Goal: Communication & Community: Share content

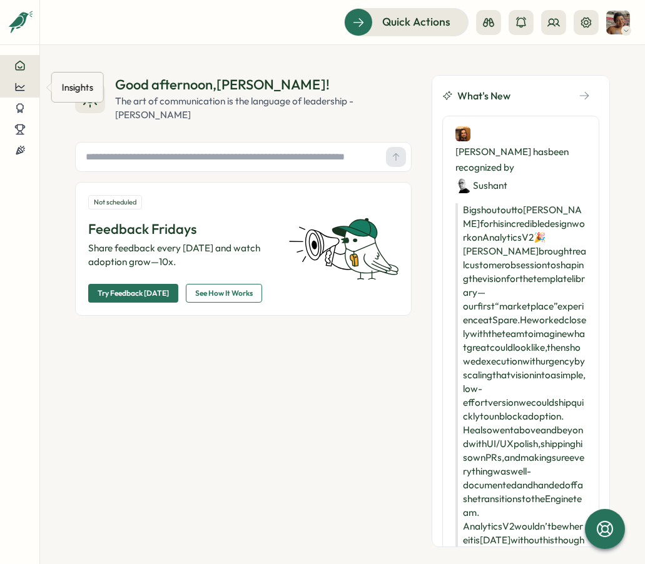
click at [20, 84] on icon at bounding box center [19, 86] width 11 height 11
click at [78, 83] on div "Recognitions" at bounding box center [91, 75] width 71 height 24
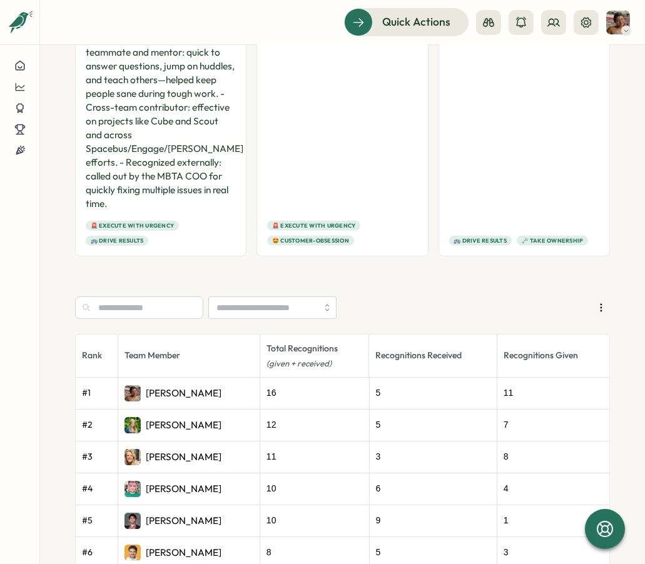
scroll to position [772, 0]
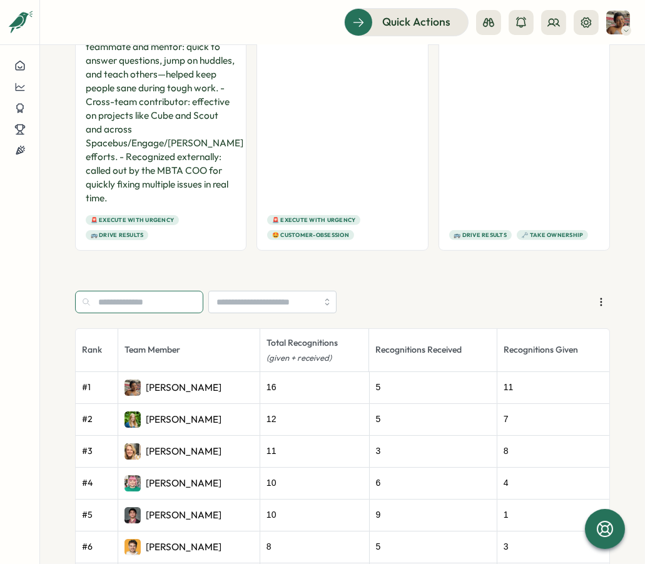
click at [156, 304] on input "text" at bounding box center [139, 302] width 128 height 23
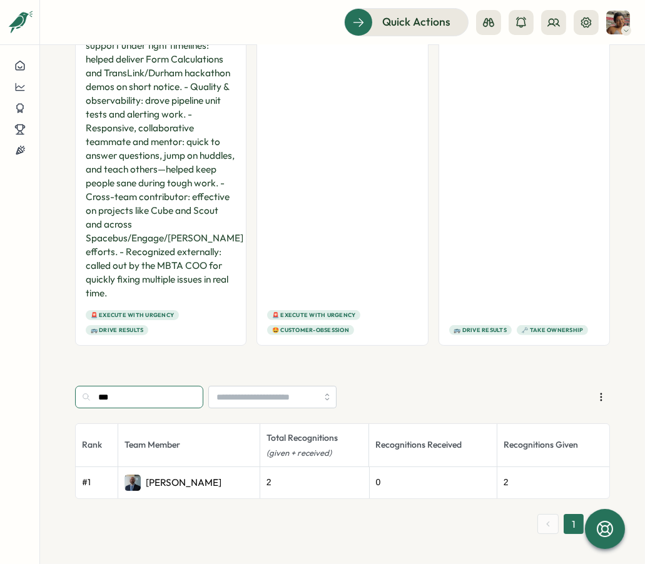
scroll to position [674, 0]
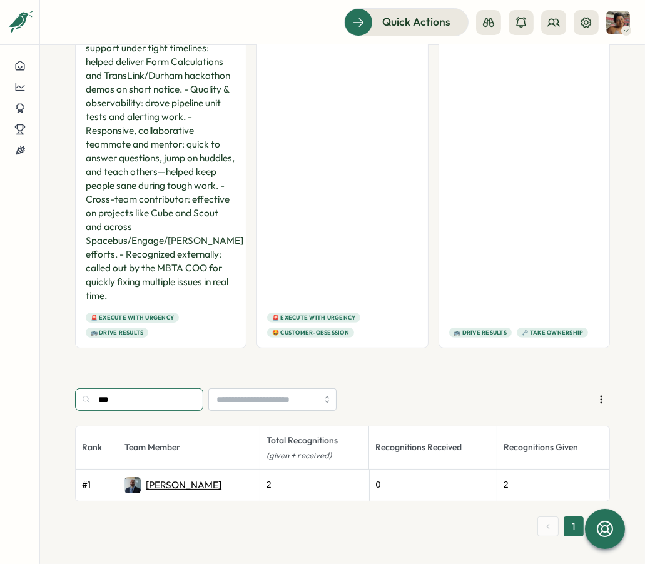
type input "***"
click at [158, 481] on p "Rob Salewytsch" at bounding box center [184, 486] width 76 height 14
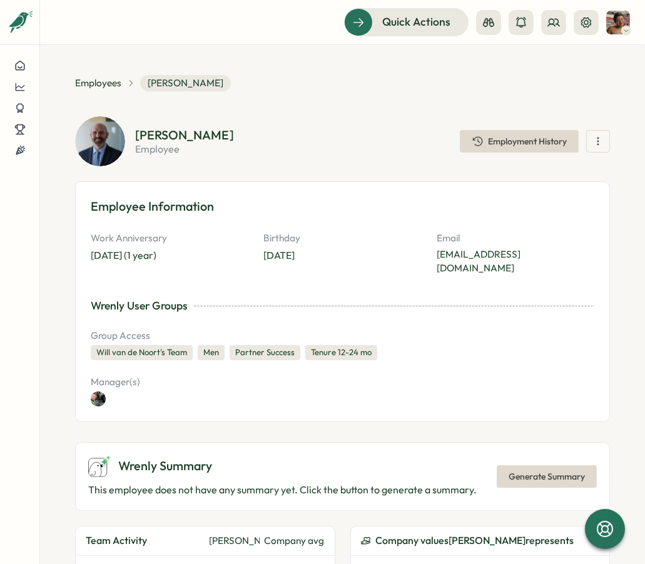
click at [509, 146] on icon "button" at bounding box center [598, 141] width 13 height 13
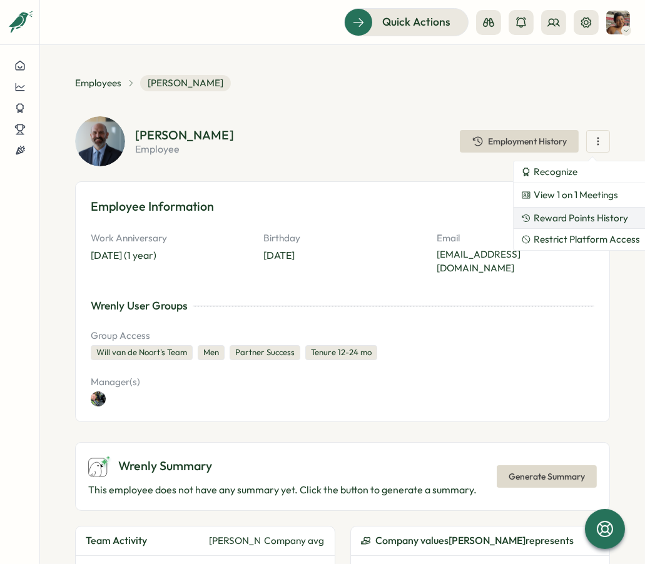
click at [509, 215] on span "Reward Points History" at bounding box center [581, 218] width 94 height 11
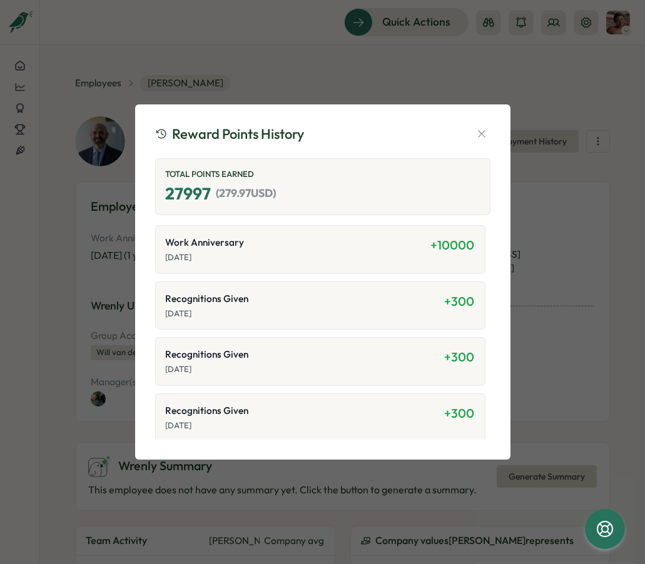
click at [443, 246] on span "+ 10000" at bounding box center [453, 245] width 44 height 16
click at [487, 128] on icon "button" at bounding box center [481, 134] width 13 height 13
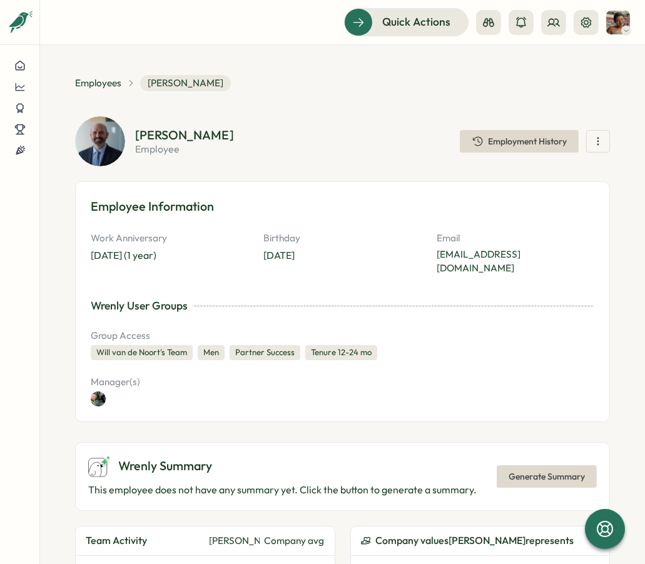
click at [509, 139] on icon "button" at bounding box center [598, 141] width 13 height 13
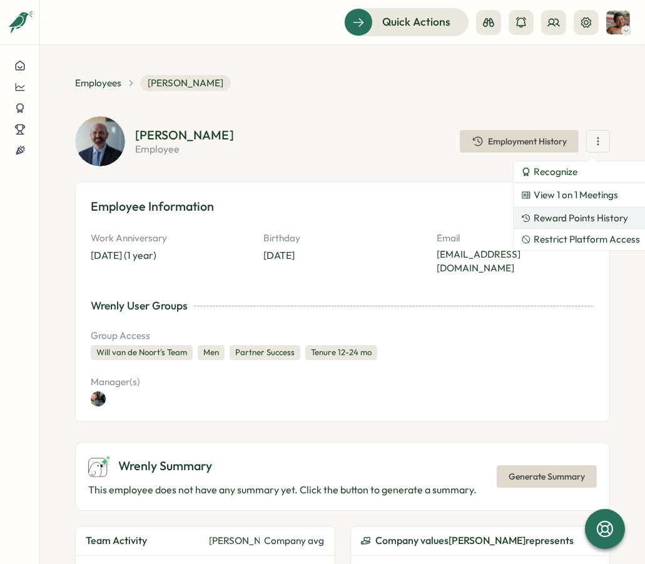
click at [509, 220] on span "Reward Points History" at bounding box center [581, 218] width 94 height 11
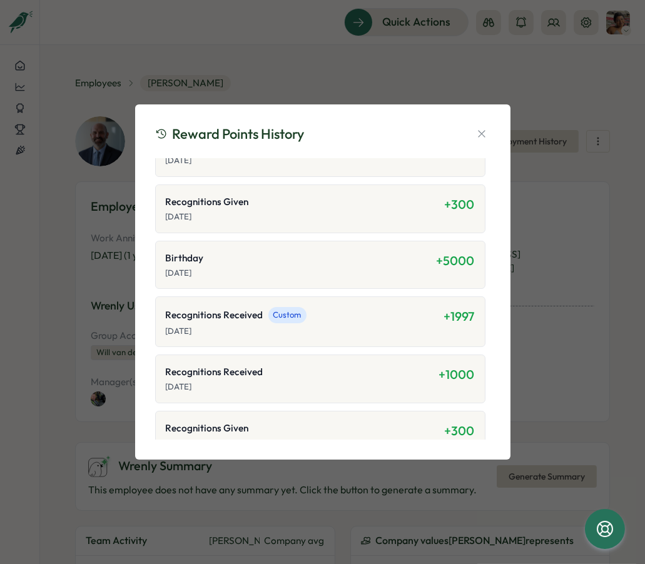
scroll to position [554, 0]
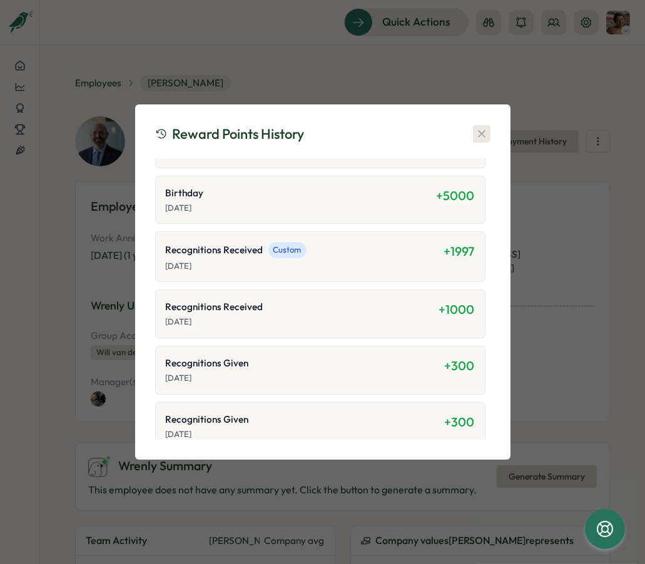
click at [481, 136] on icon "button" at bounding box center [481, 134] width 13 height 13
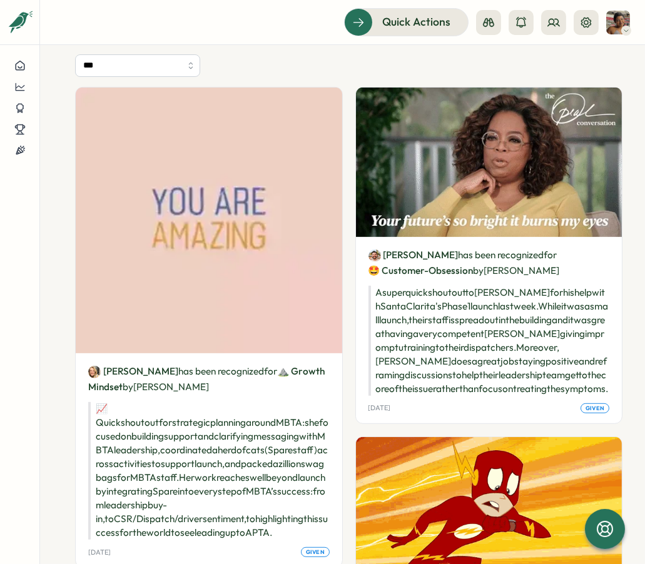
scroll to position [739, 0]
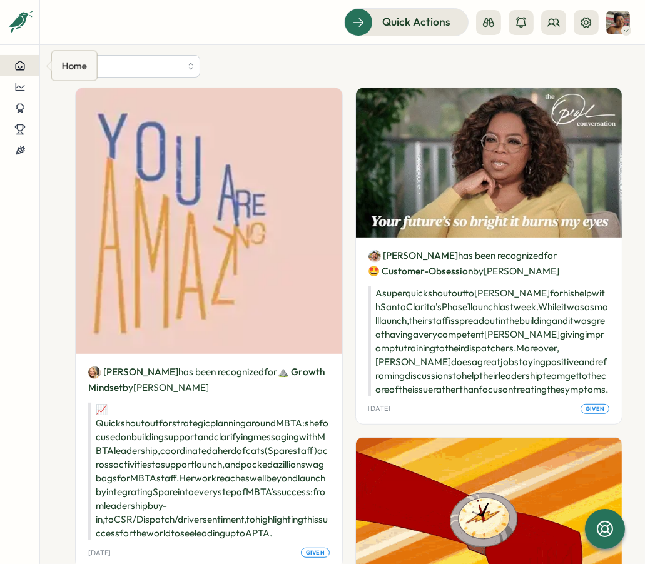
click at [12, 60] on div at bounding box center [19, 65] width 19 height 11
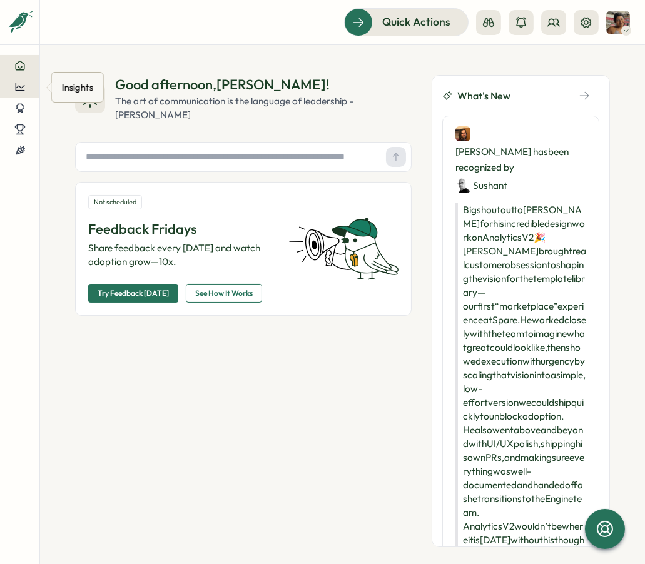
click at [24, 88] on icon at bounding box center [19, 86] width 11 height 11
click at [69, 76] on div "Recognitions" at bounding box center [91, 75] width 61 height 14
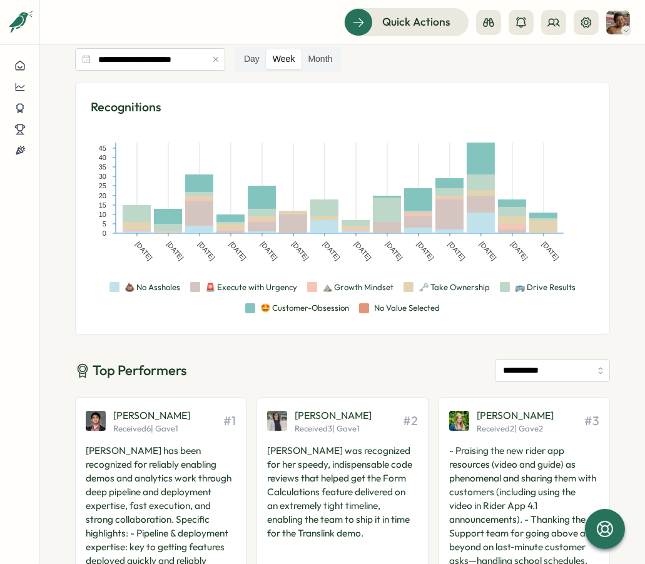
scroll to position [58, 0]
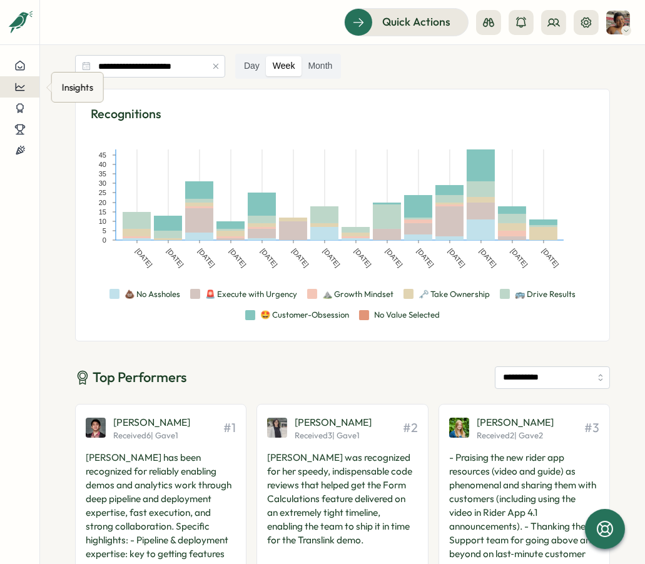
click at [24, 87] on icon at bounding box center [19, 86] width 11 height 11
click at [87, 99] on div "Reward Points" at bounding box center [91, 99] width 61 height 14
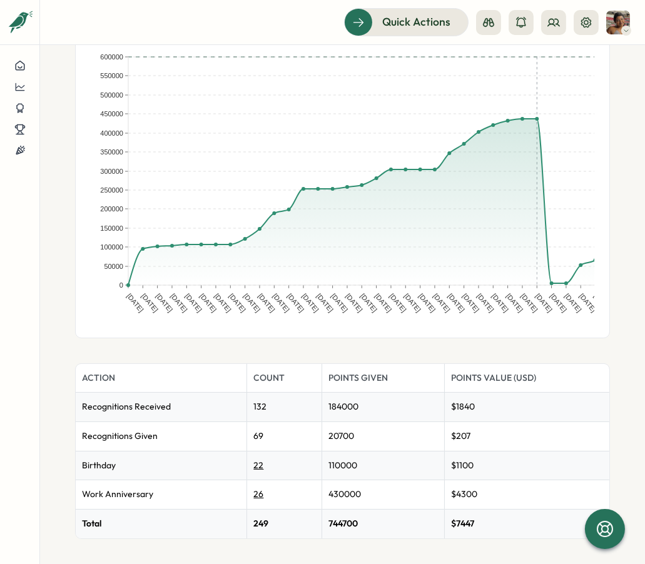
scroll to position [154, 0]
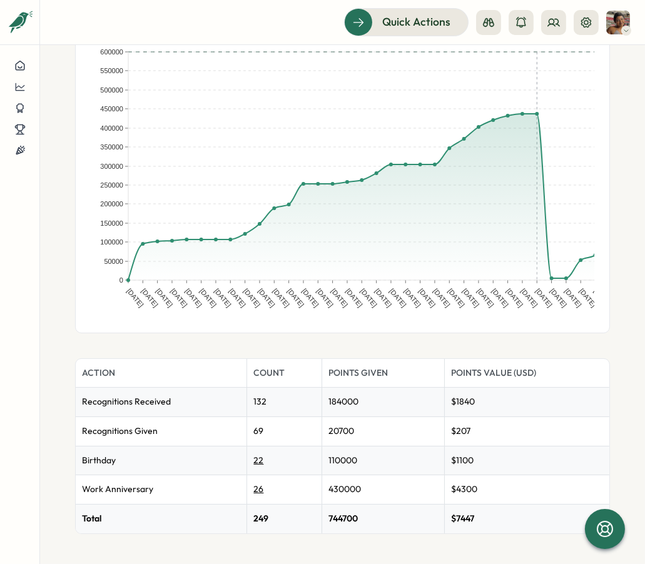
drag, startPoint x: 322, startPoint y: 320, endPoint x: 367, endPoint y: 319, distance: 45.7
click at [367, 318] on div "03 Aug 04 Aug 05 Aug 06 Aug 07 Aug 08 Aug 09 Aug 10 Aug 11 Aug 12 Aug 13 Aug 14…" at bounding box center [343, 176] width 504 height 281
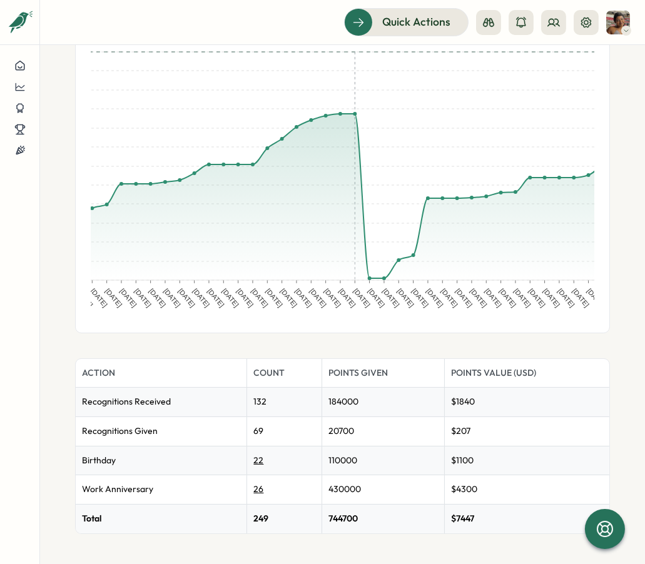
scroll to position [0, 221]
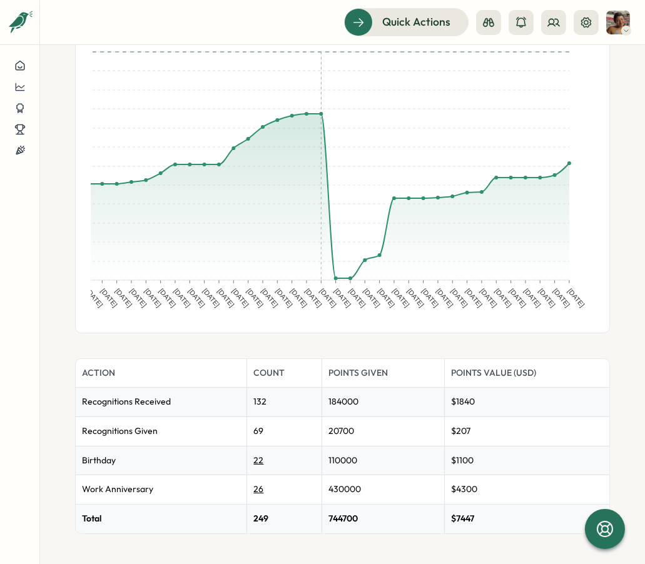
click at [509, 158] on rect at bounding box center [234, 176] width 719 height 281
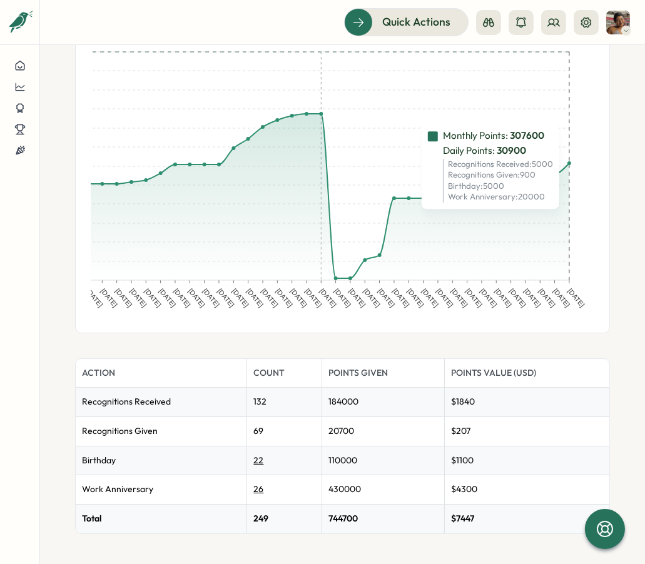
click at [509, 163] on rect at bounding box center [566, 166] width 8 height 228
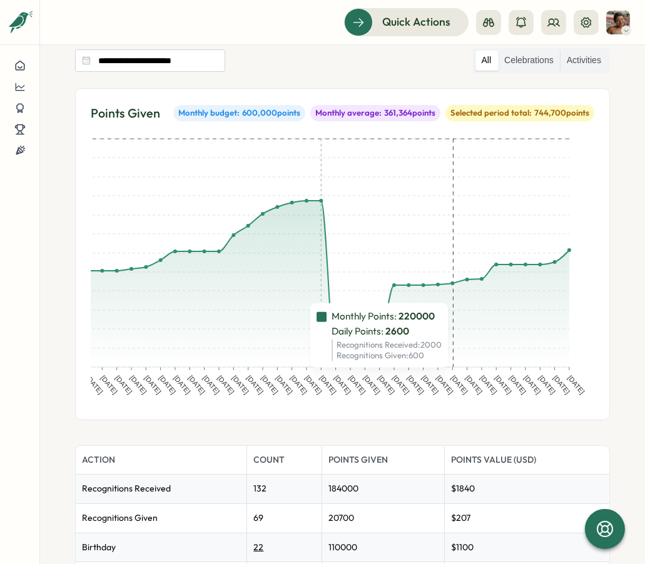
scroll to position [0, 0]
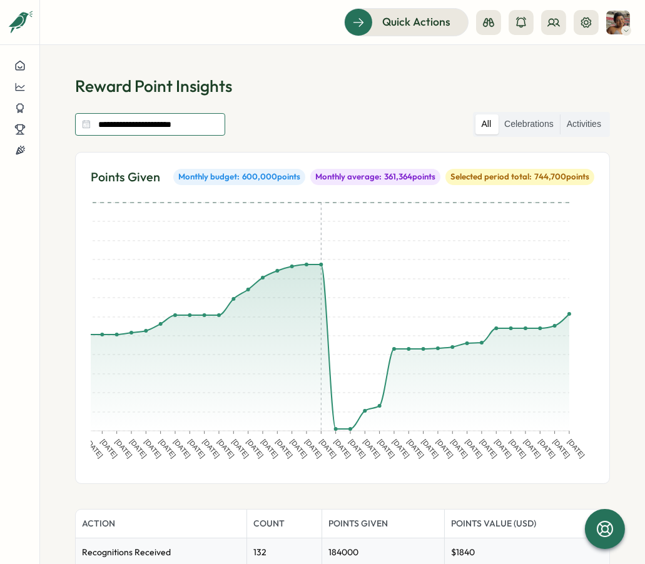
click at [150, 115] on input "**********" at bounding box center [150, 124] width 150 height 23
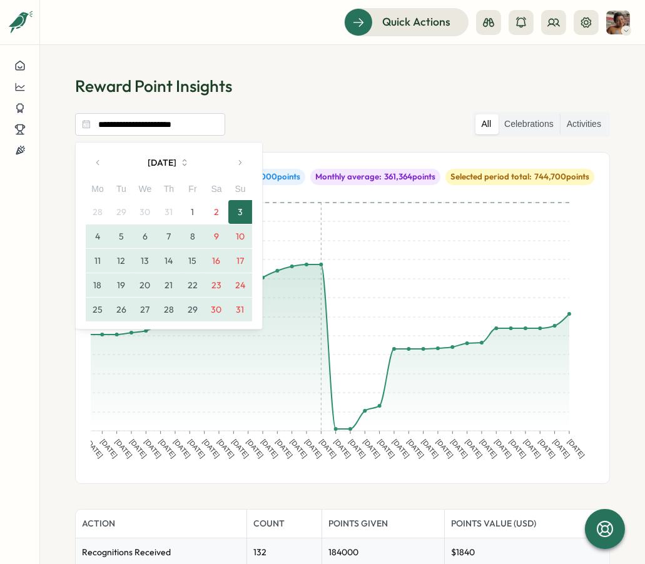
click at [239, 166] on button "button" at bounding box center [239, 162] width 25 height 25
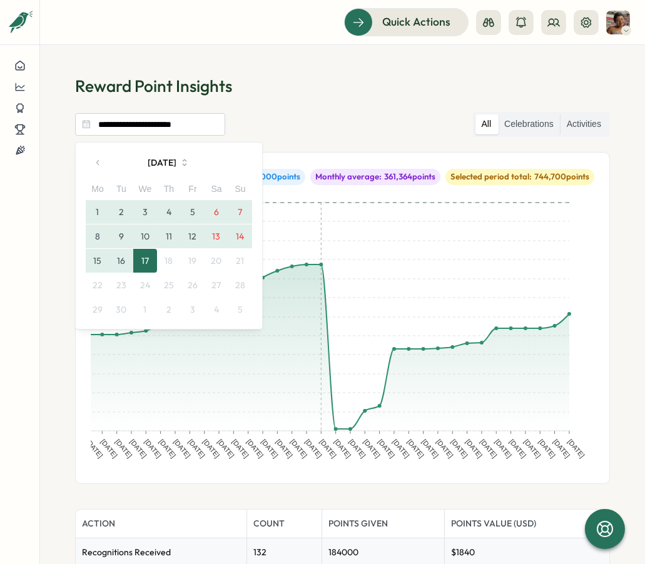
click at [119, 255] on button "16" at bounding box center [121, 261] width 24 height 24
click at [143, 260] on button "17" at bounding box center [145, 261] width 24 height 24
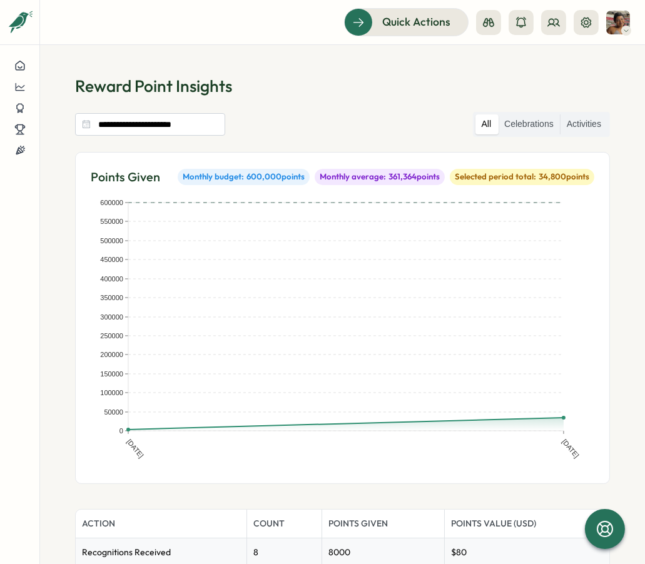
click at [298, 135] on div "**********" at bounding box center [342, 124] width 535 height 25
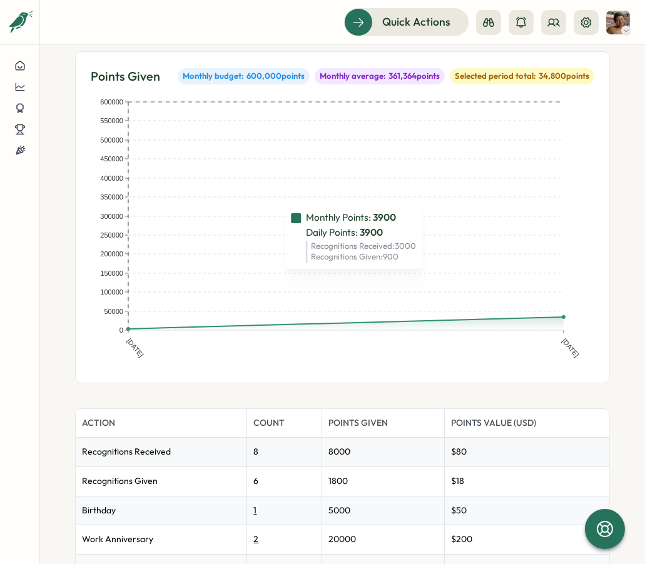
scroll to position [148, 0]
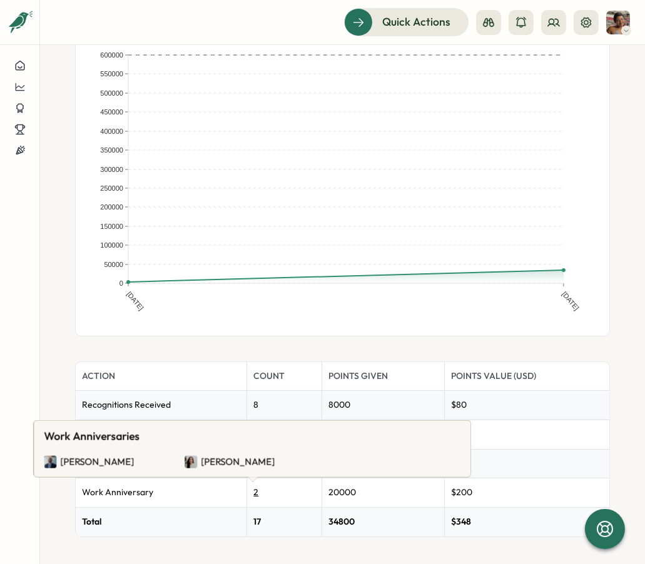
click at [111, 464] on span "Rob Salewytsch" at bounding box center [97, 462] width 74 height 14
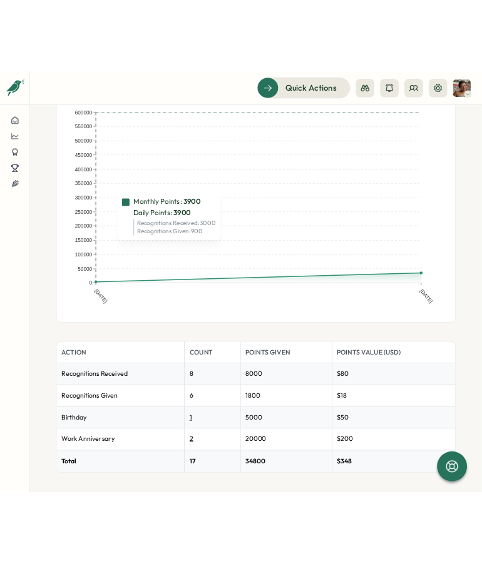
scroll to position [0, 0]
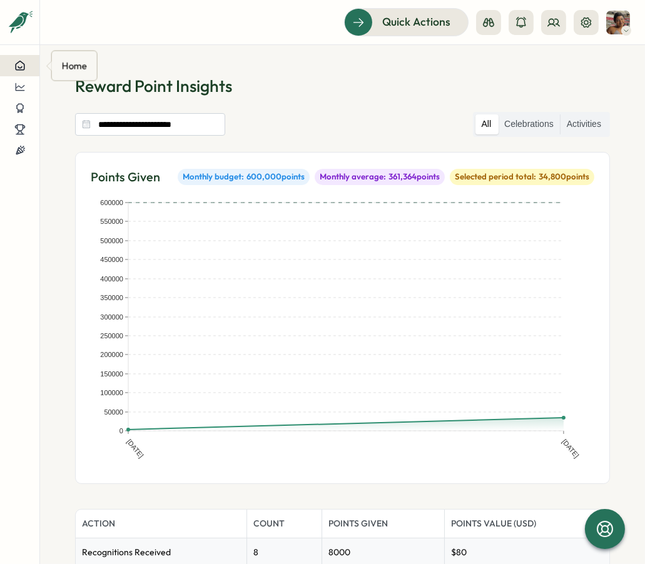
click at [13, 71] on div at bounding box center [19, 65] width 19 height 11
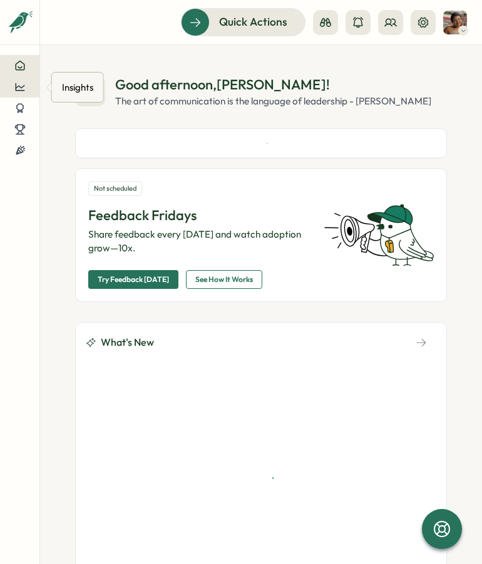
click at [23, 94] on button at bounding box center [19, 86] width 39 height 21
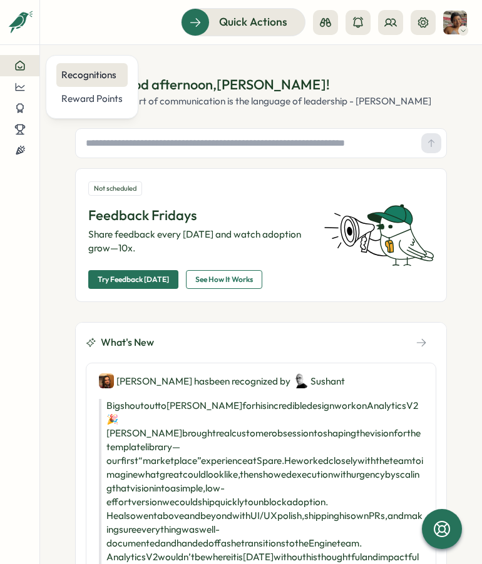
click at [99, 81] on div "Recognitions" at bounding box center [91, 75] width 61 height 14
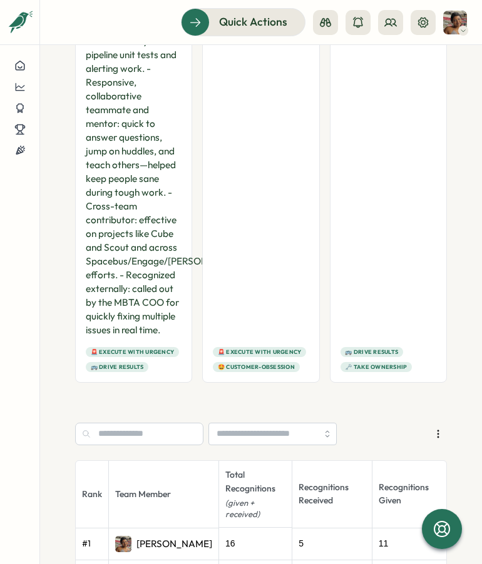
scroll to position [996, 0]
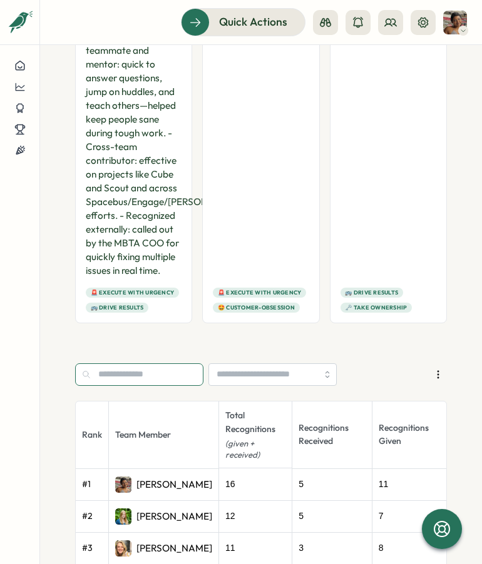
click at [160, 386] on input "text" at bounding box center [139, 374] width 128 height 23
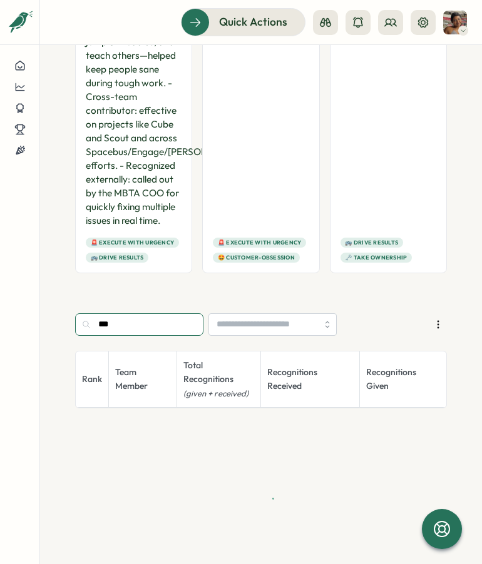
scroll to position [1047, 0]
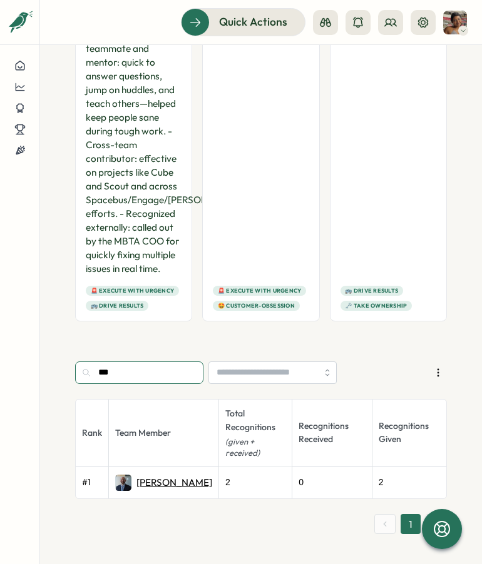
type input "***"
click at [141, 482] on p "[PERSON_NAME]" at bounding box center [174, 483] width 76 height 14
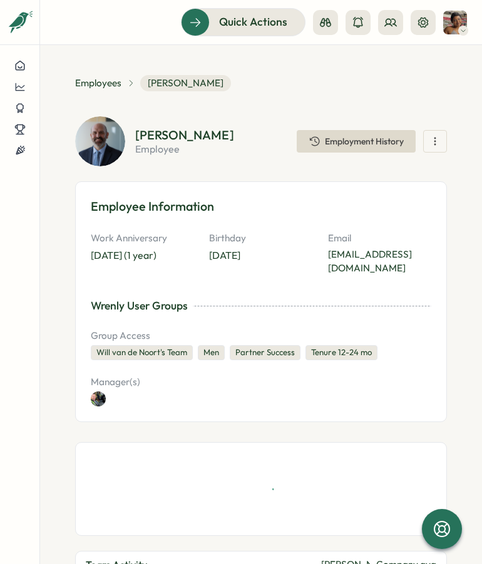
click at [423, 146] on button "button" at bounding box center [435, 141] width 24 height 23
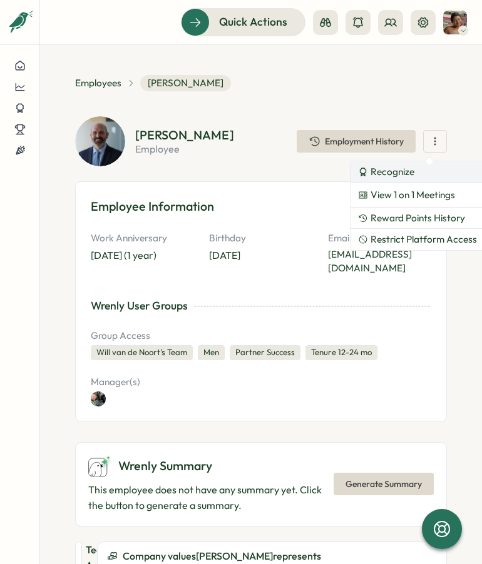
click at [407, 173] on span "Recognize" at bounding box center [392, 171] width 44 height 11
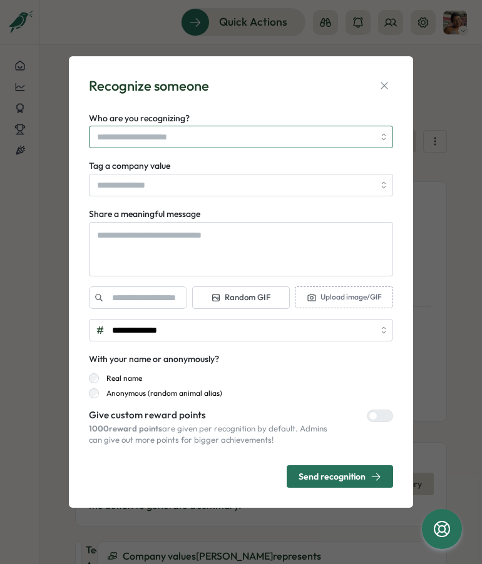
type textarea "*"
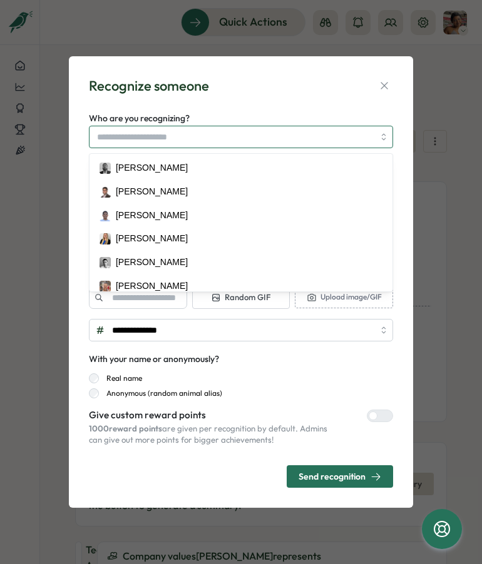
click at [233, 136] on input "Who are you recognizing?" at bounding box center [235, 136] width 276 height 21
type input "***"
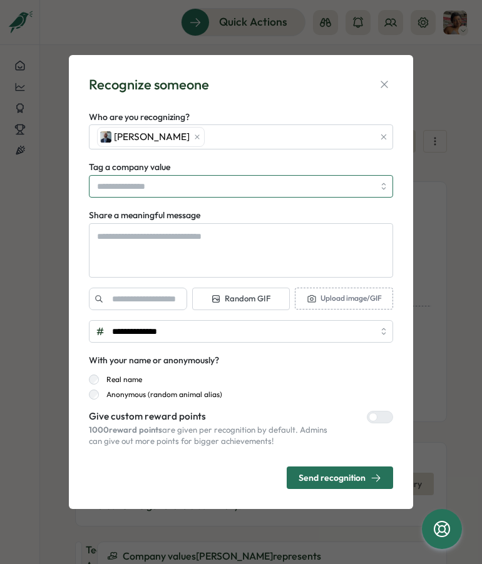
type textarea "*"
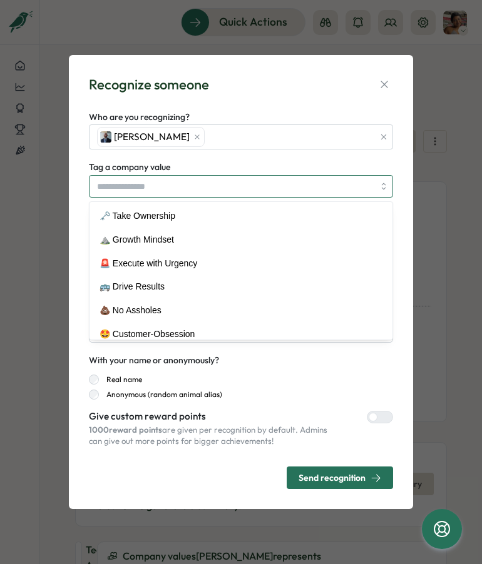
click at [180, 187] on input "Tag a company value" at bounding box center [241, 186] width 304 height 23
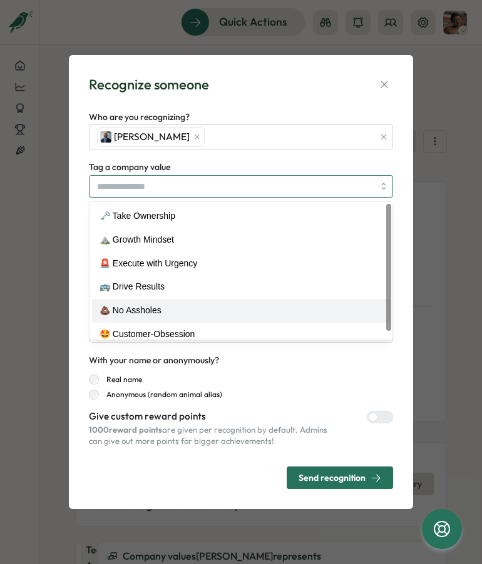
type input "**********"
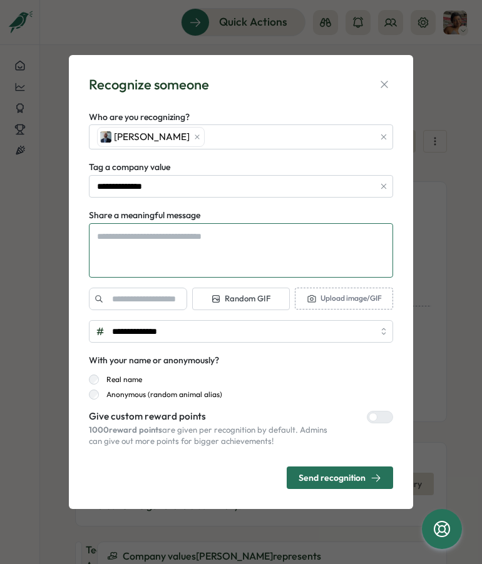
type textarea "*"
click at [165, 255] on textarea "Share a meaningful message" at bounding box center [241, 250] width 304 height 54
paste textarea "**********"
type textarea "**********"
type textarea "*"
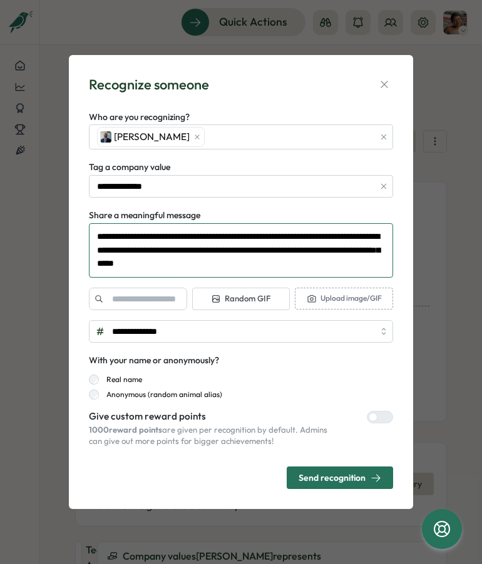
type textarea "**********"
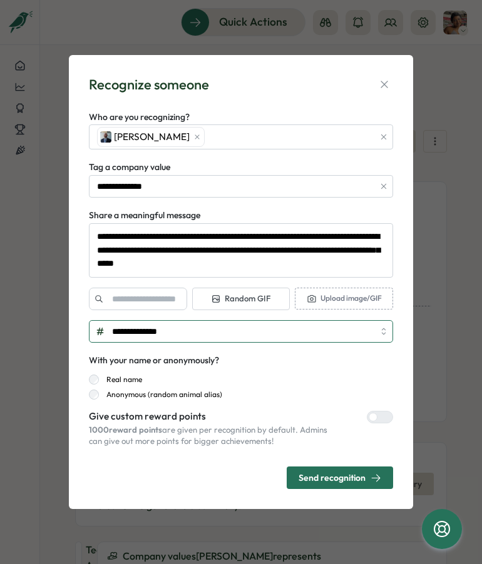
type textarea "*"
click at [243, 333] on input "**********" at bounding box center [241, 331] width 304 height 23
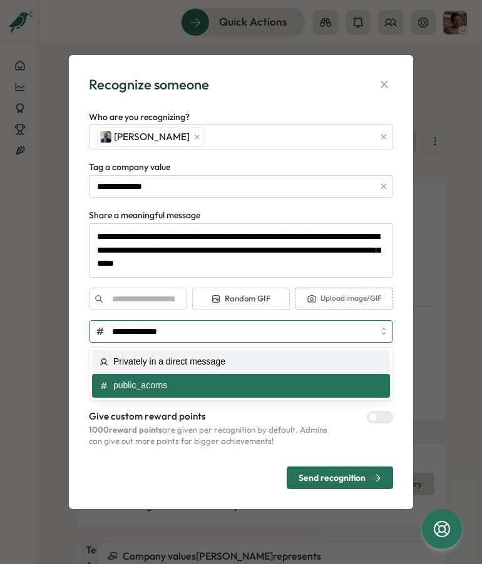
type input "**********"
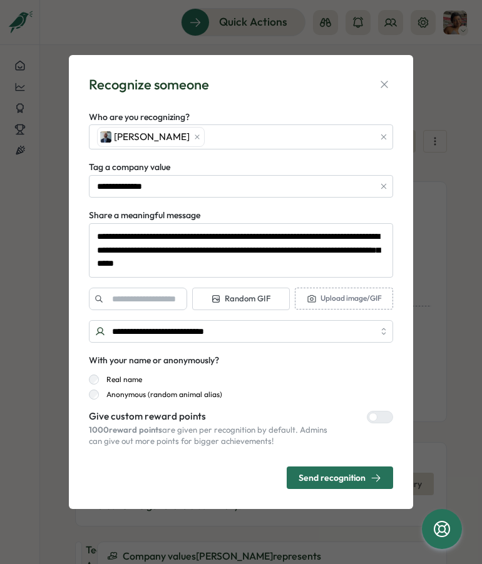
click at [215, 293] on span "Random GIF" at bounding box center [240, 298] width 59 height 11
type textarea "*"
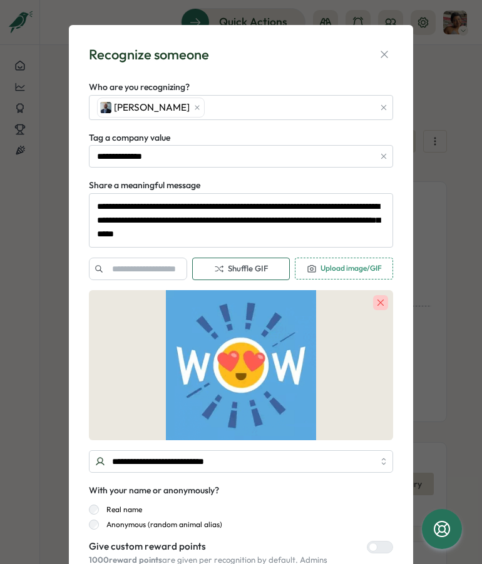
click at [360, 273] on div "Upload image/GIF" at bounding box center [344, 269] width 98 height 22
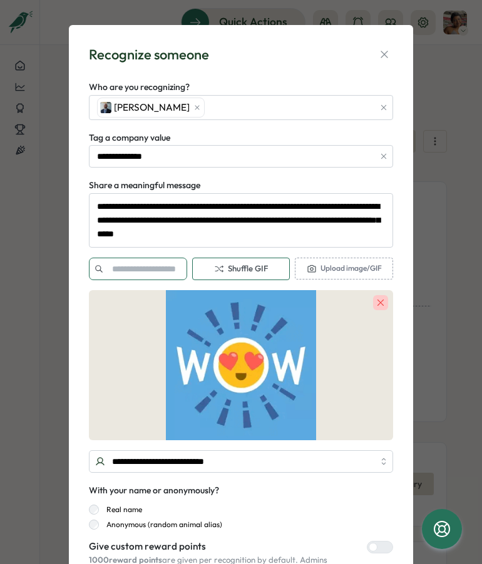
click at [138, 266] on input "text" at bounding box center [138, 269] width 98 height 23
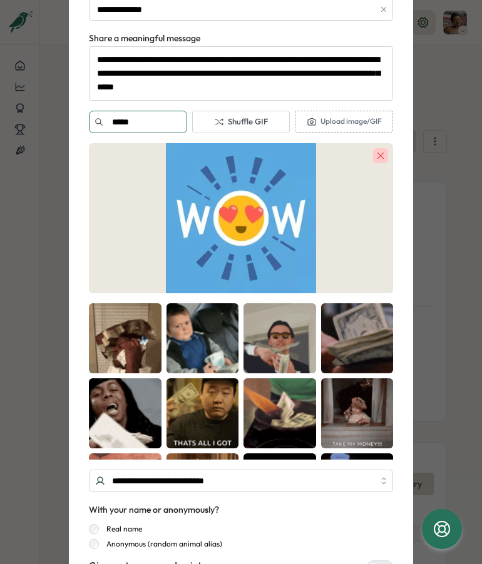
type input "*****"
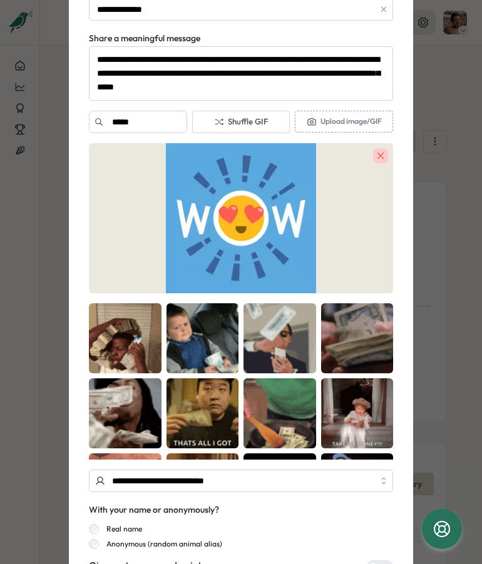
click at [125, 355] on img at bounding box center [125, 338] width 73 height 70
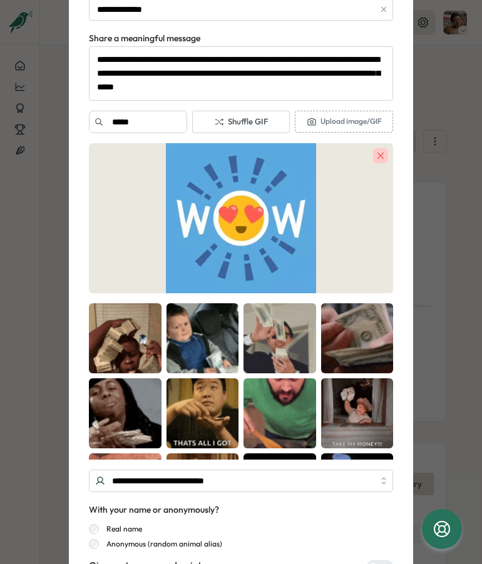
scroll to position [99, 0]
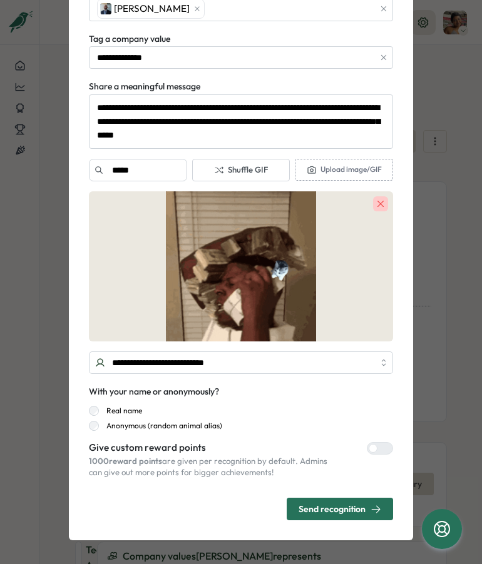
click at [380, 448] on div at bounding box center [384, 448] width 15 height 11
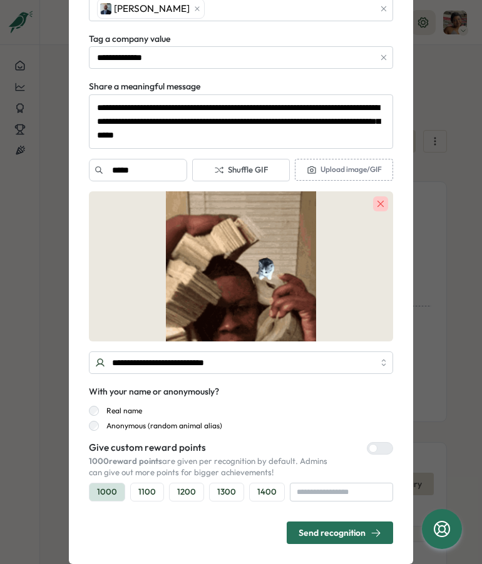
click at [106, 490] on p "1000" at bounding box center [107, 492] width 20 height 11
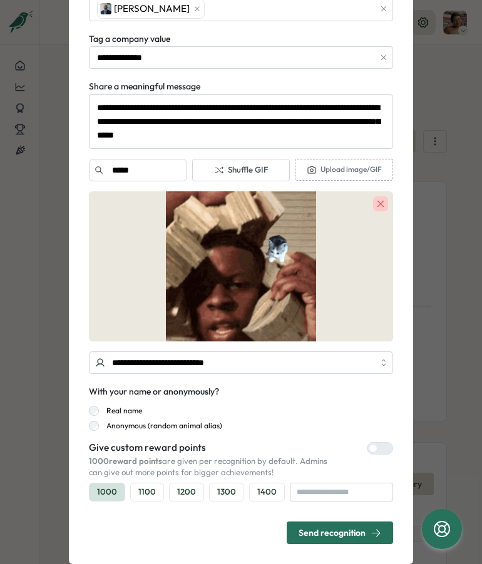
type textarea "*"
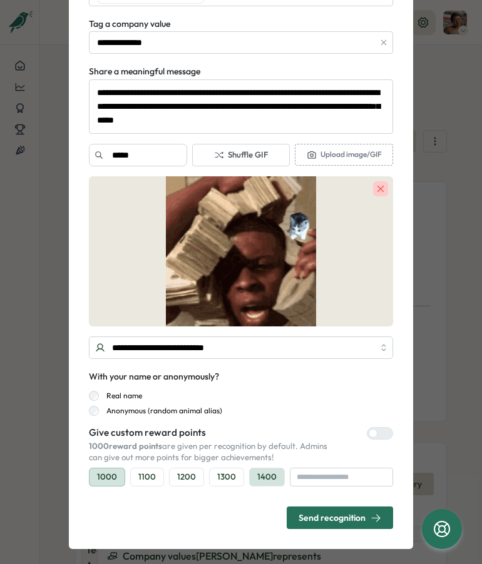
scroll to position [115, 0]
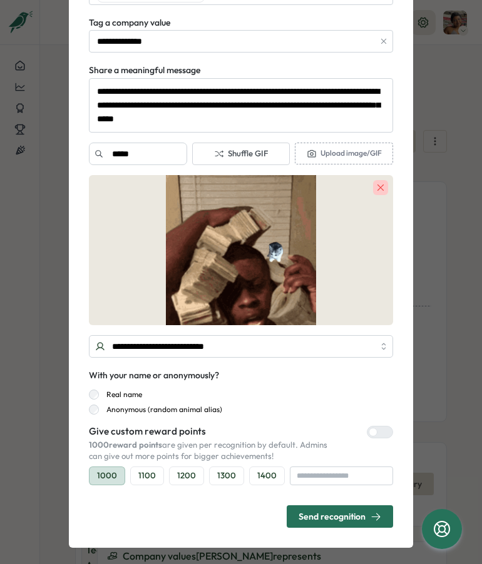
click at [279, 435] on p "Give custom reward points" at bounding box center [209, 432] width 240 height 14
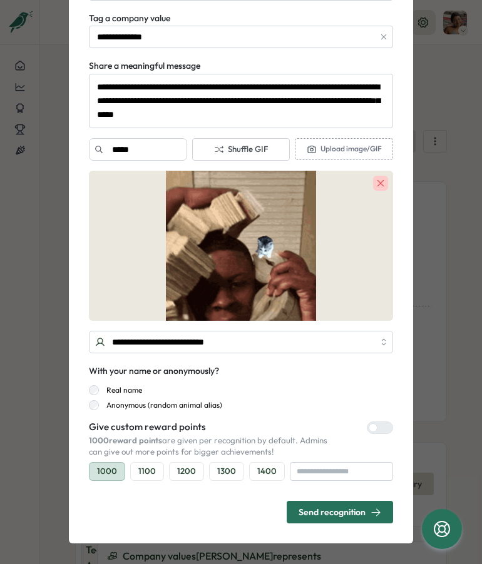
scroll to position [121, 0]
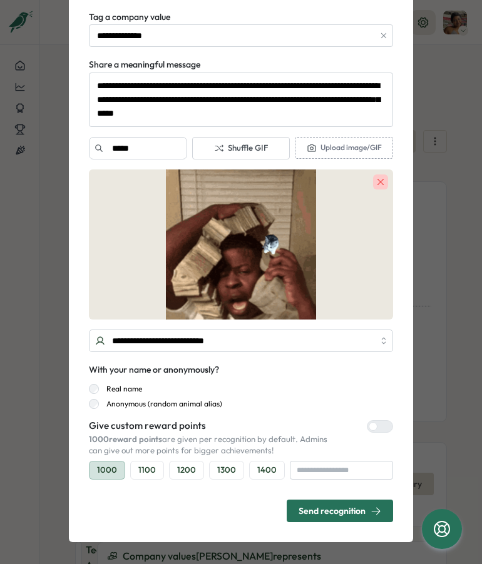
click at [326, 506] on div "Send recognition" at bounding box center [339, 511] width 83 height 11
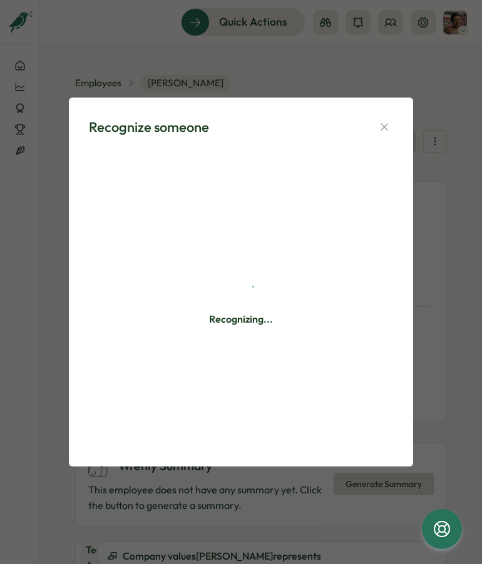
scroll to position [0, 0]
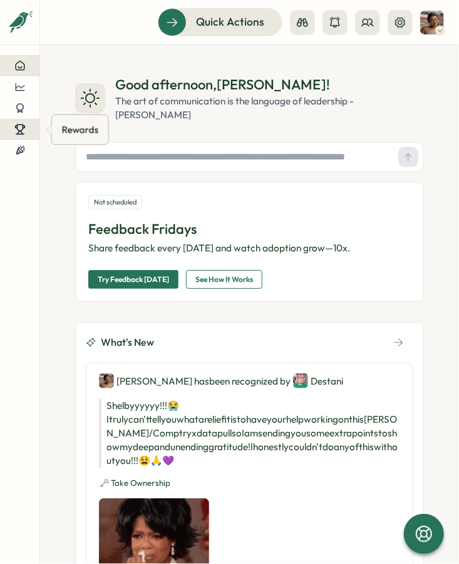
click at [24, 129] on icon at bounding box center [19, 129] width 11 height 11
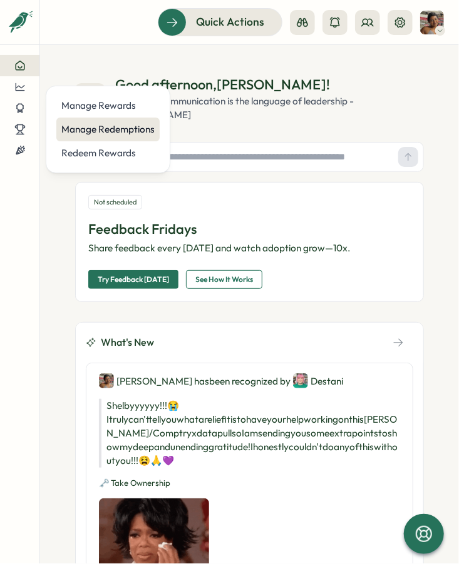
click at [115, 128] on div "Manage Redemptions" at bounding box center [107, 130] width 93 height 14
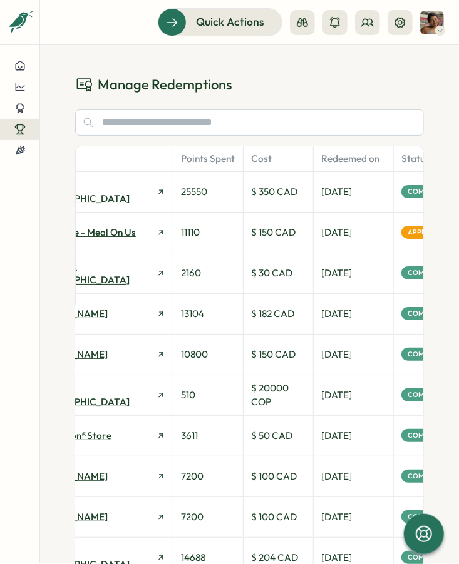
scroll to position [0, 254]
